Goal: Information Seeking & Learning: Find specific fact

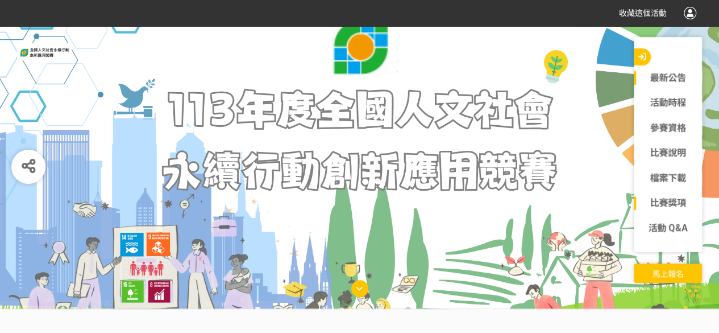
click at [669, 201] on link "比賽獎項" at bounding box center [668, 203] width 68 height 14
click at [658, 81] on link "最新公告" at bounding box center [668, 78] width 68 height 14
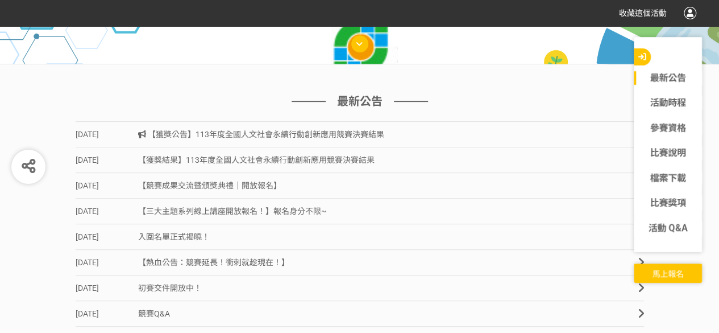
scroll to position [255, 0]
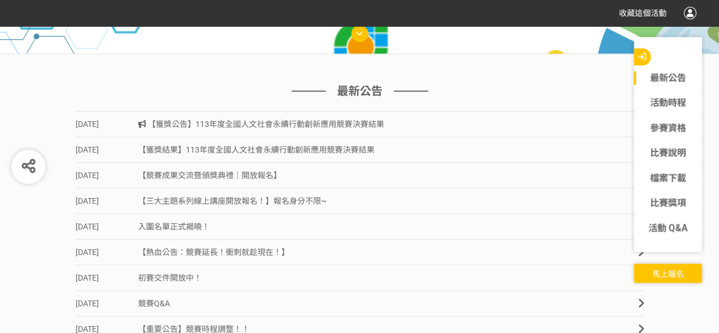
click at [369, 120] on span "【獲獎公告】113年度全國人文社會永續行動創新應用競賽決賽結果" at bounding box center [261, 123] width 247 height 9
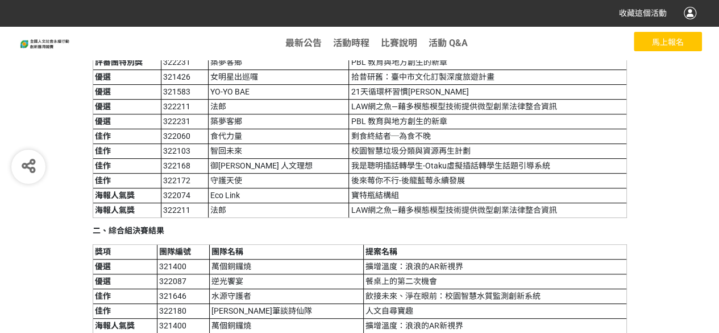
scroll to position [227, 0]
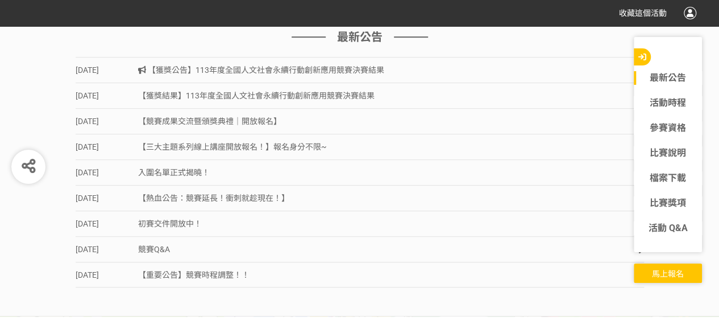
scroll to position [255, 0]
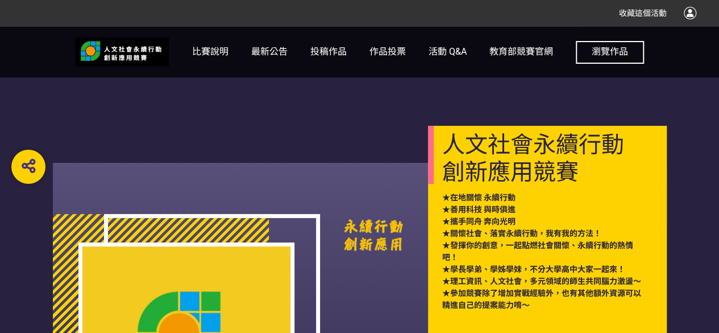
click at [627, 48] on span "瀏覽作品" at bounding box center [610, 51] width 36 height 11
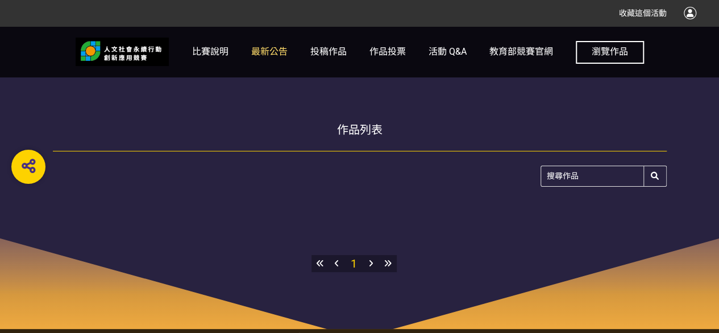
click at [267, 49] on span "最新公告" at bounding box center [269, 51] width 36 height 11
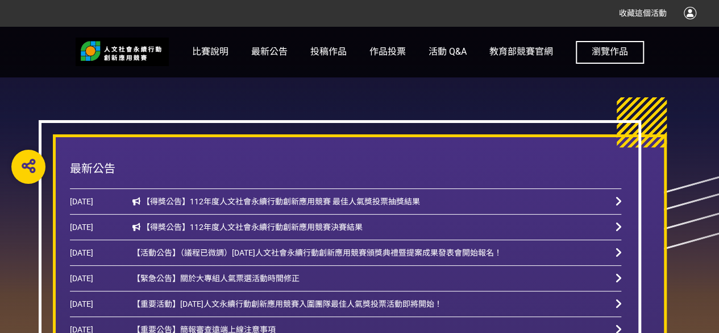
click at [328, 230] on span "【得獎公告】112年度人文社會永續行動創新應用競賽決賽結果" at bounding box center [247, 226] width 231 height 9
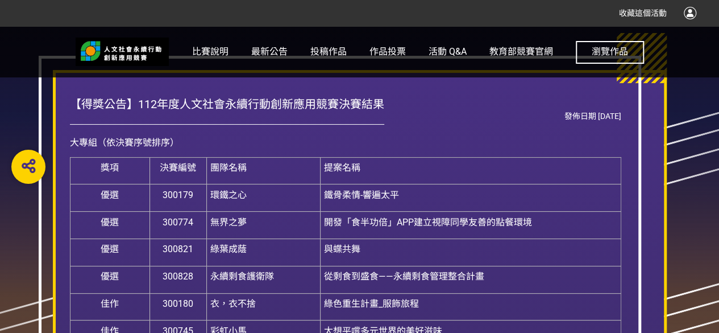
scroll to position [57, 0]
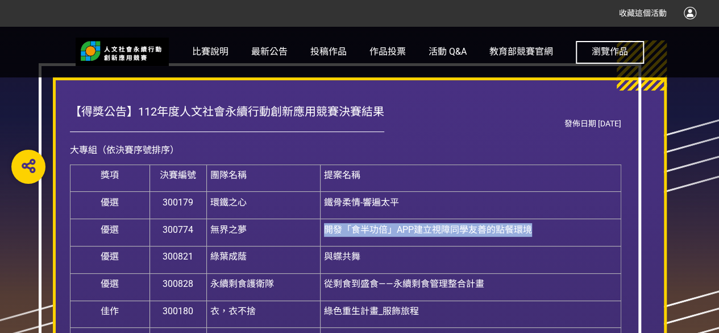
drag, startPoint x: 326, startPoint y: 230, endPoint x: 558, endPoint y: 245, distance: 231.9
click at [558, 245] on td "開發「食半功倍」APP建立視障同學友善的點餐環境" at bounding box center [470, 232] width 301 height 27
copy span "開發「食半功倍」APP建立視障同學友善的點餐環境"
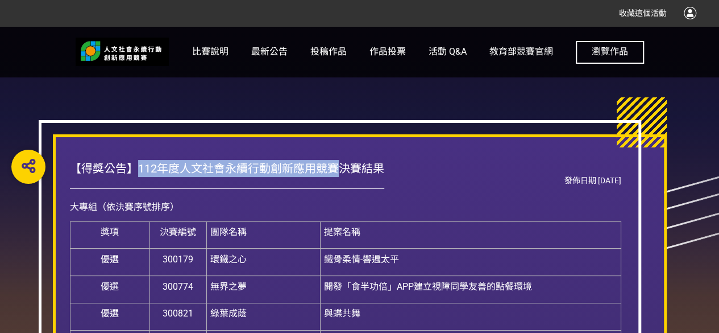
drag, startPoint x: 139, startPoint y: 168, endPoint x: 343, endPoint y: 173, distance: 204.2
click at [343, 173] on div "【得獎公告】112年度人文社會永續行動創新應用競賽決賽結果" at bounding box center [227, 174] width 314 height 29
copy div "112年度人文社會永續行動創新應用競賽"
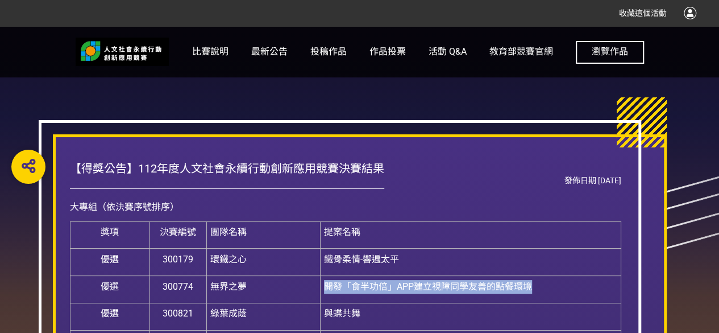
drag, startPoint x: 326, startPoint y: 281, endPoint x: 563, endPoint y: 276, distance: 236.6
click at [563, 276] on td "開發「食半功倍」APP建立視障同學友善的點餐環境" at bounding box center [470, 289] width 301 height 27
drag, startPoint x: 550, startPoint y: 285, endPoint x: 326, endPoint y: 293, distance: 224.2
click at [326, 293] on td "開發「食半功倍」APP建立視障同學友善的點餐環境" at bounding box center [470, 289] width 301 height 27
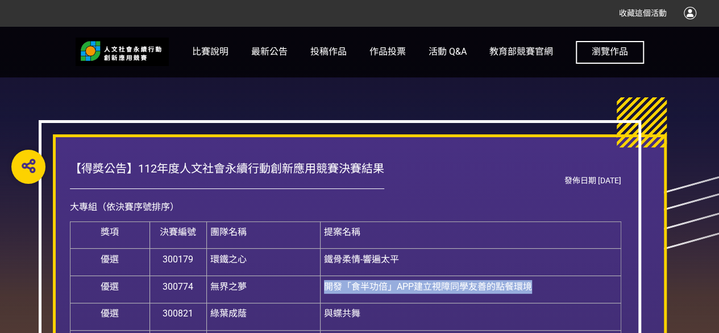
copy span "開發「食半功倍」APP建立視障同學友善的點餐環境"
